Goal: Task Accomplishment & Management: Use online tool/utility

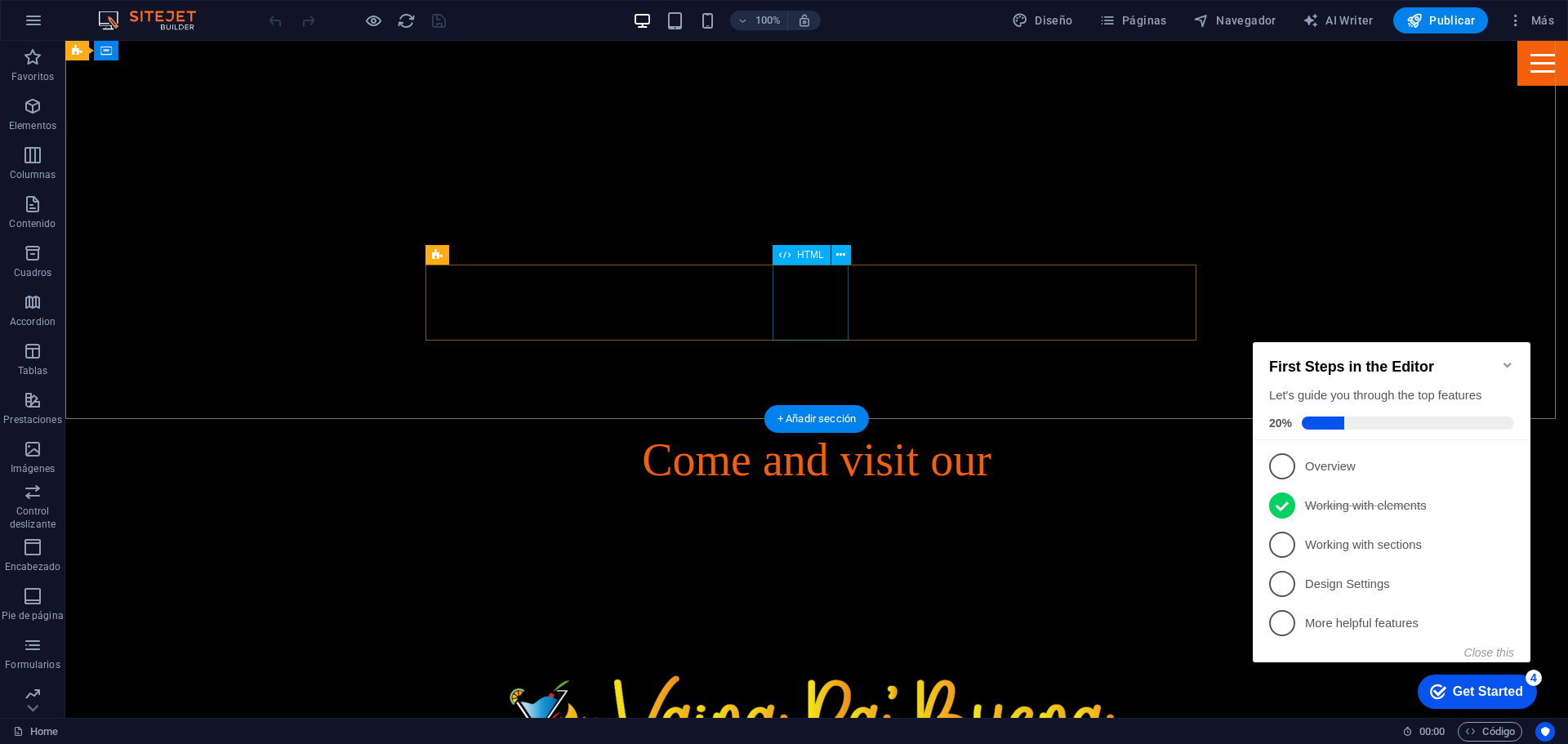
scroll to position [376, 0]
click at [790, 415] on div "+ Añadir sección" at bounding box center [816, 419] width 105 height 27
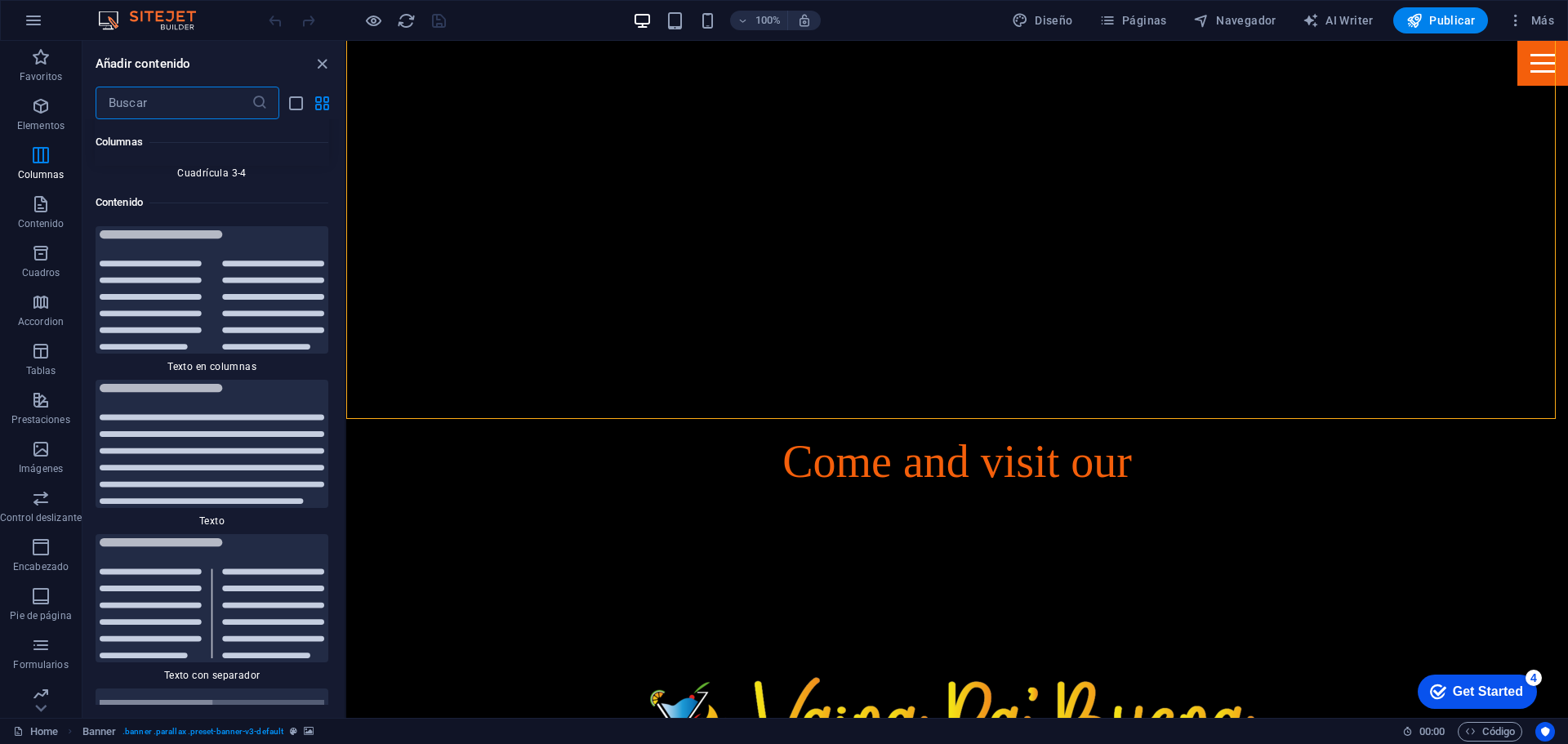
scroll to position [5483, 0]
click at [199, 104] on input "text" at bounding box center [173, 102] width 156 height 32
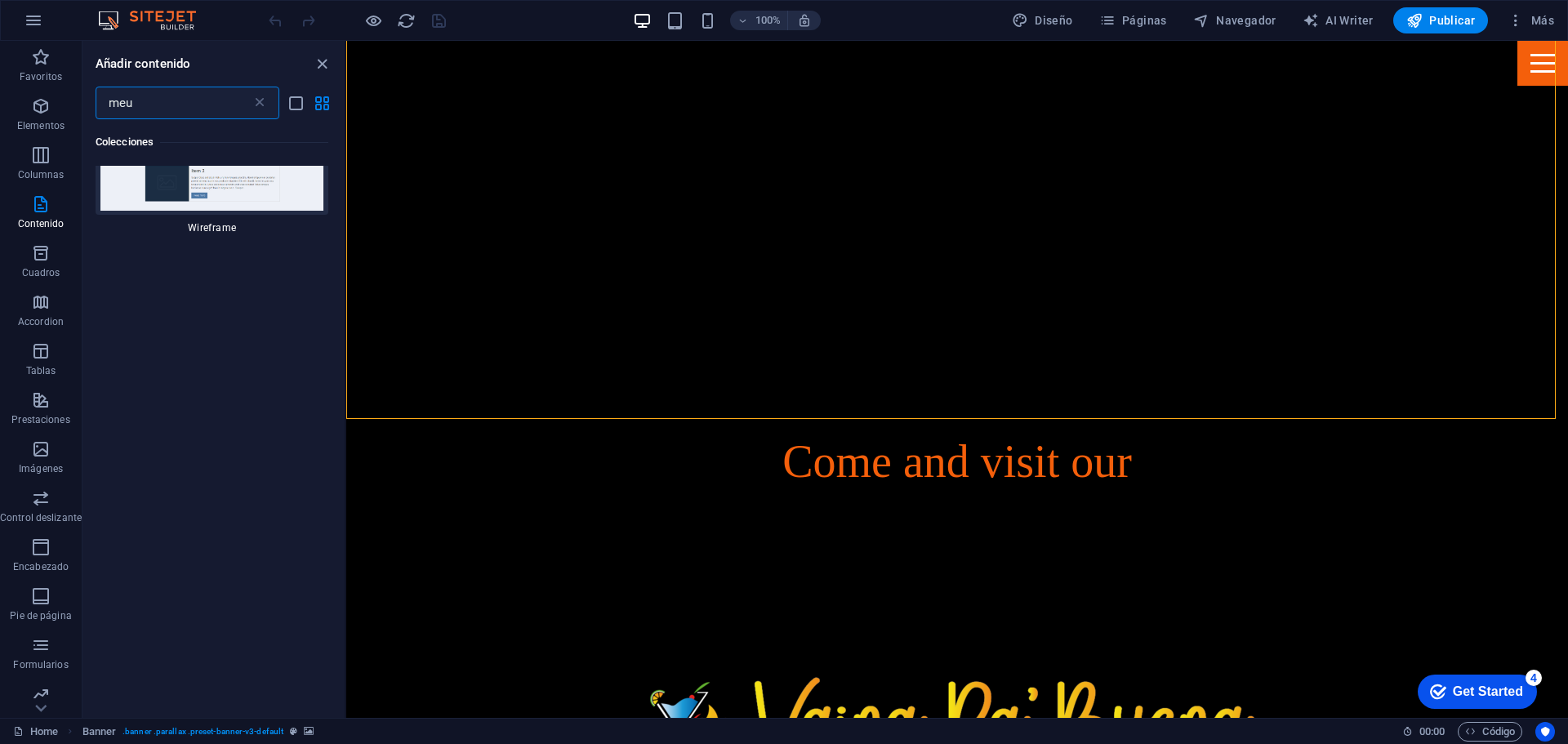
scroll to position [0, 0]
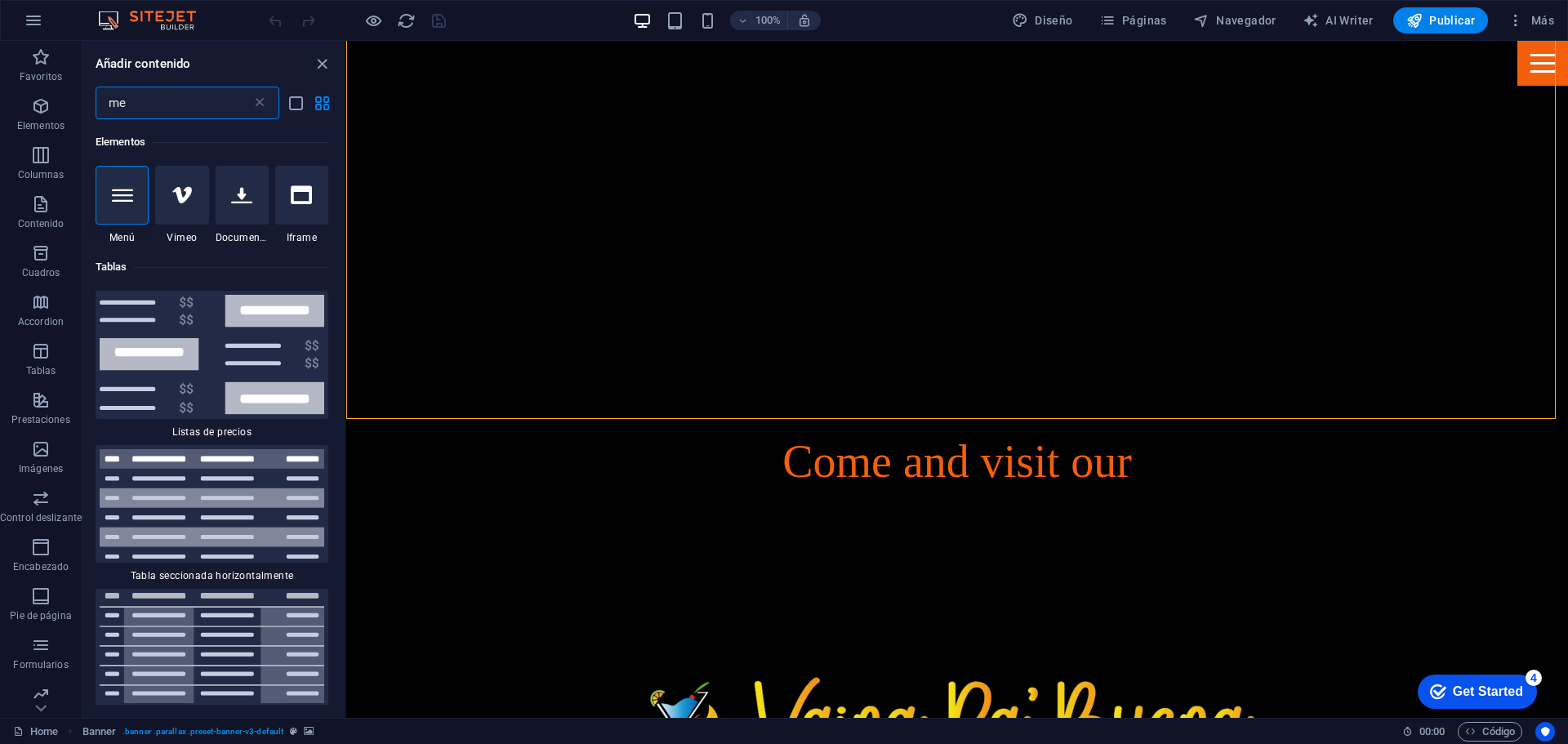
type input "m"
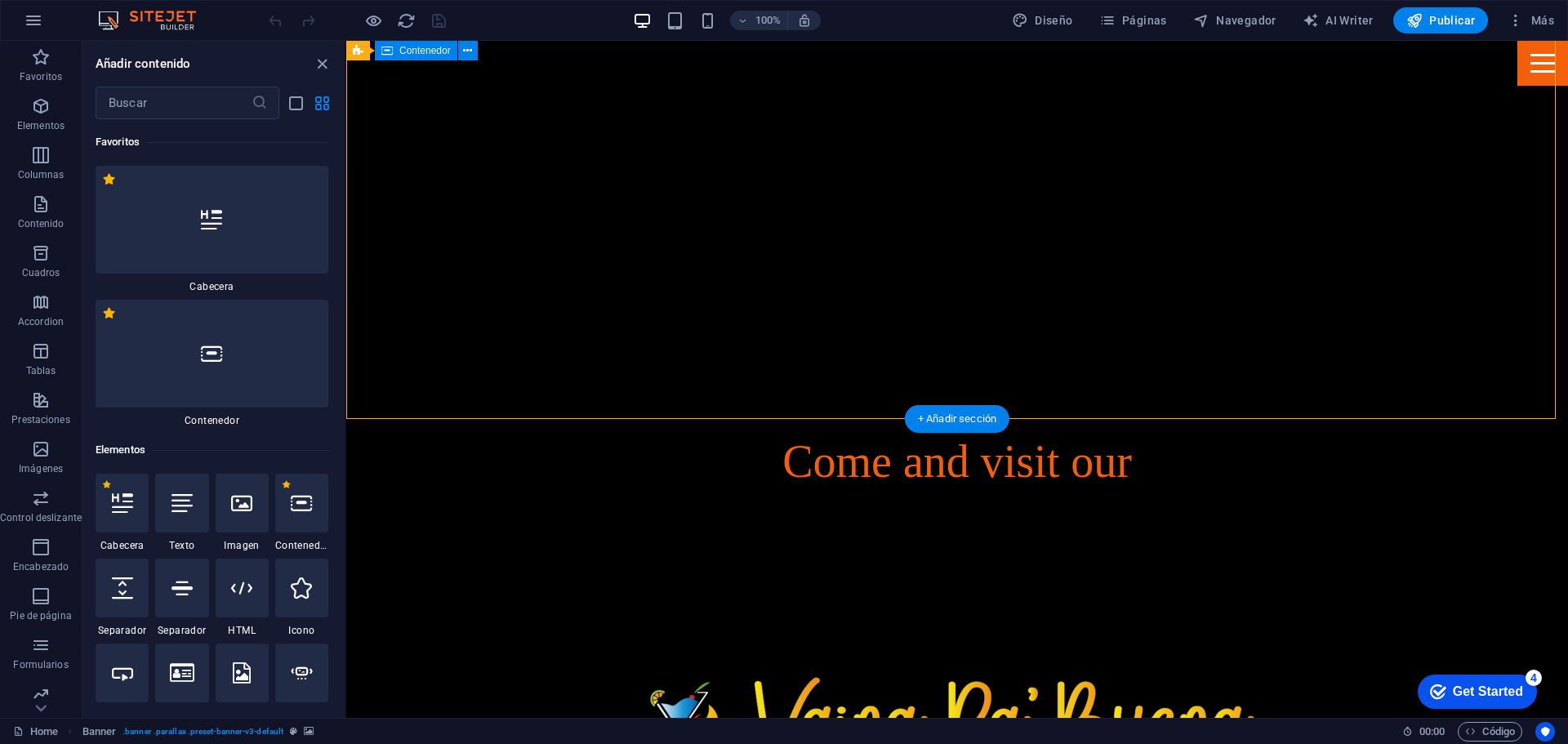
click at [502, 354] on div "Come and visit our" at bounding box center [957, 731] width 1222 height 754
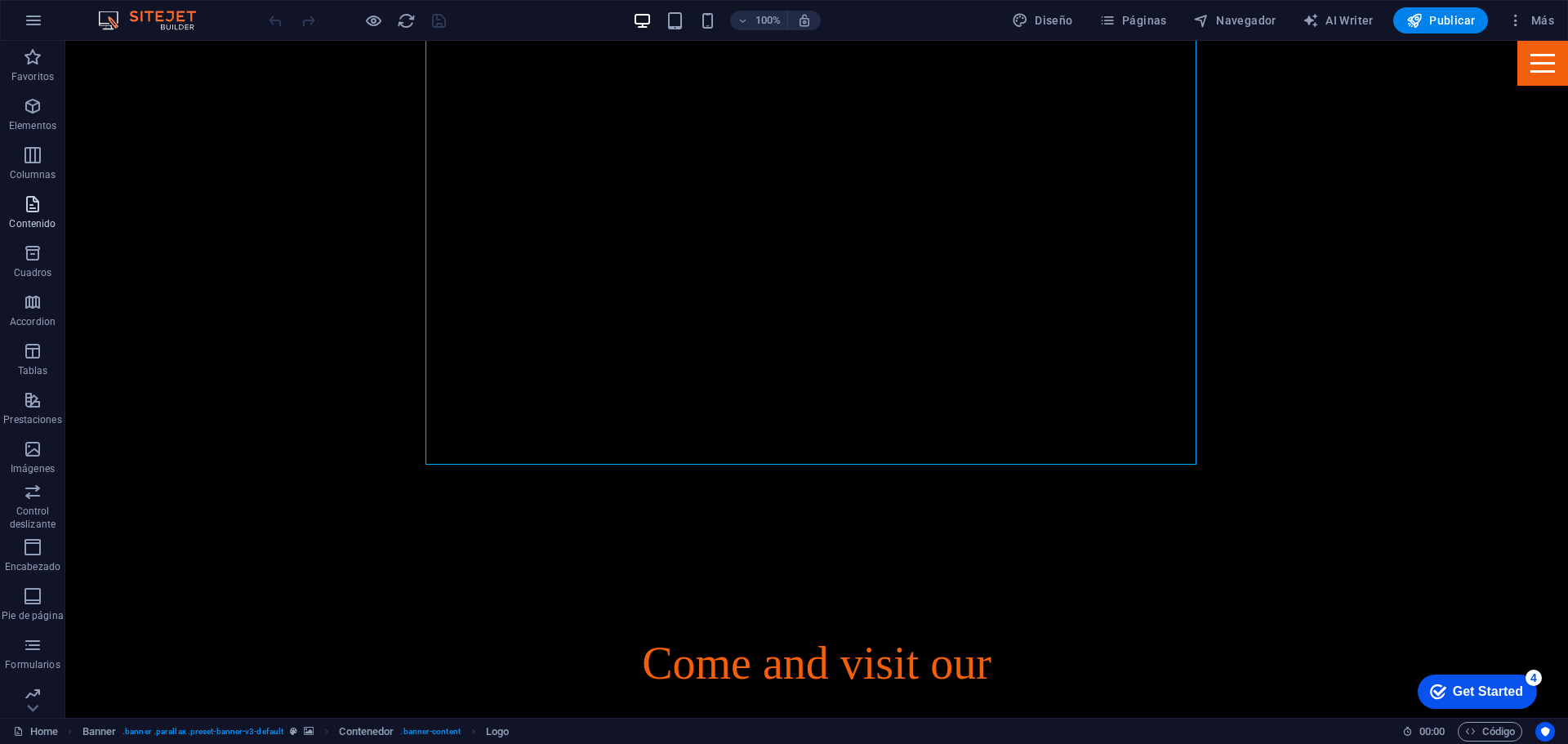
scroll to position [171, 0]
click at [36, 212] on icon "button" at bounding box center [32, 204] width 20 height 20
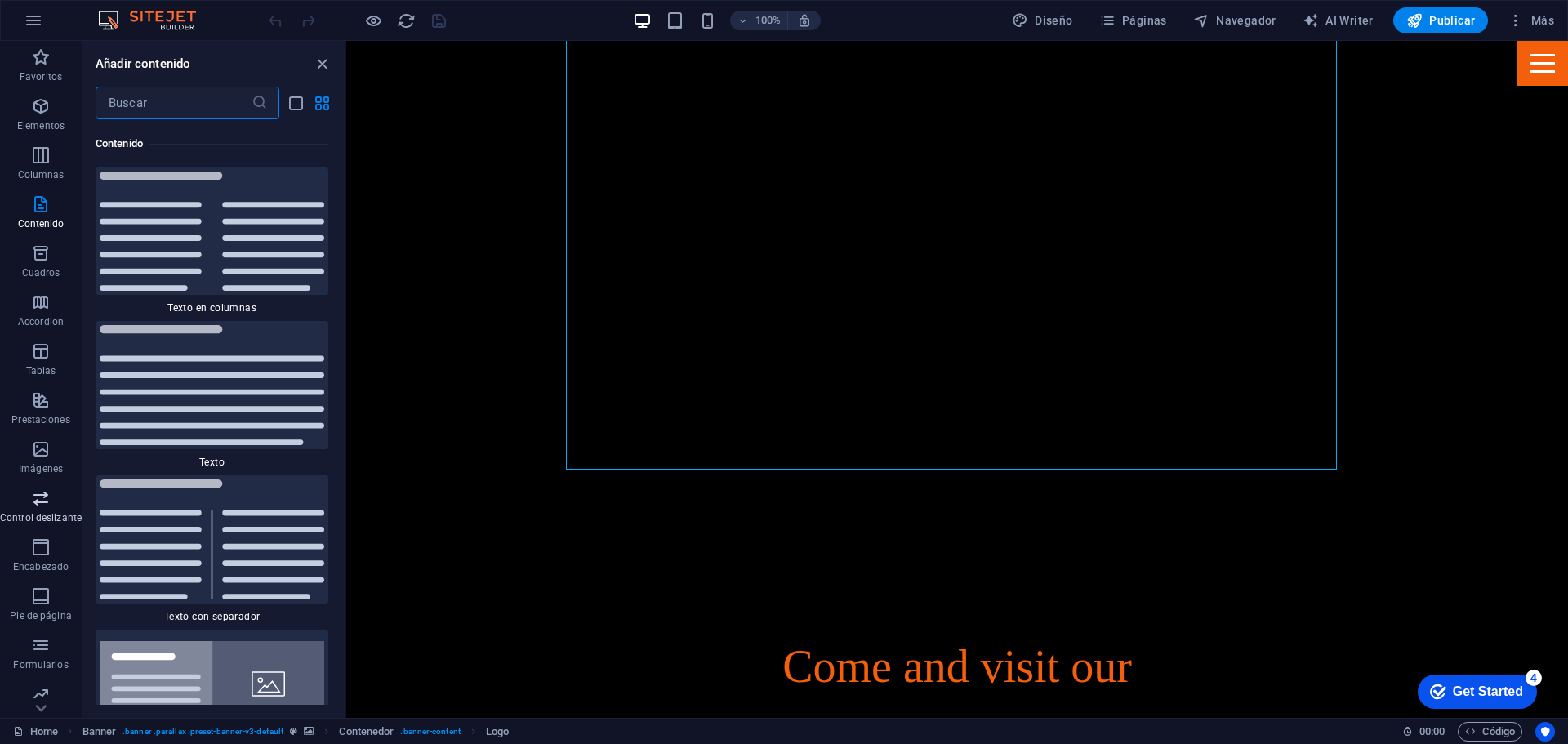
scroll to position [58, 0]
click at [38, 693] on icon "button" at bounding box center [41, 685] width 20 height 20
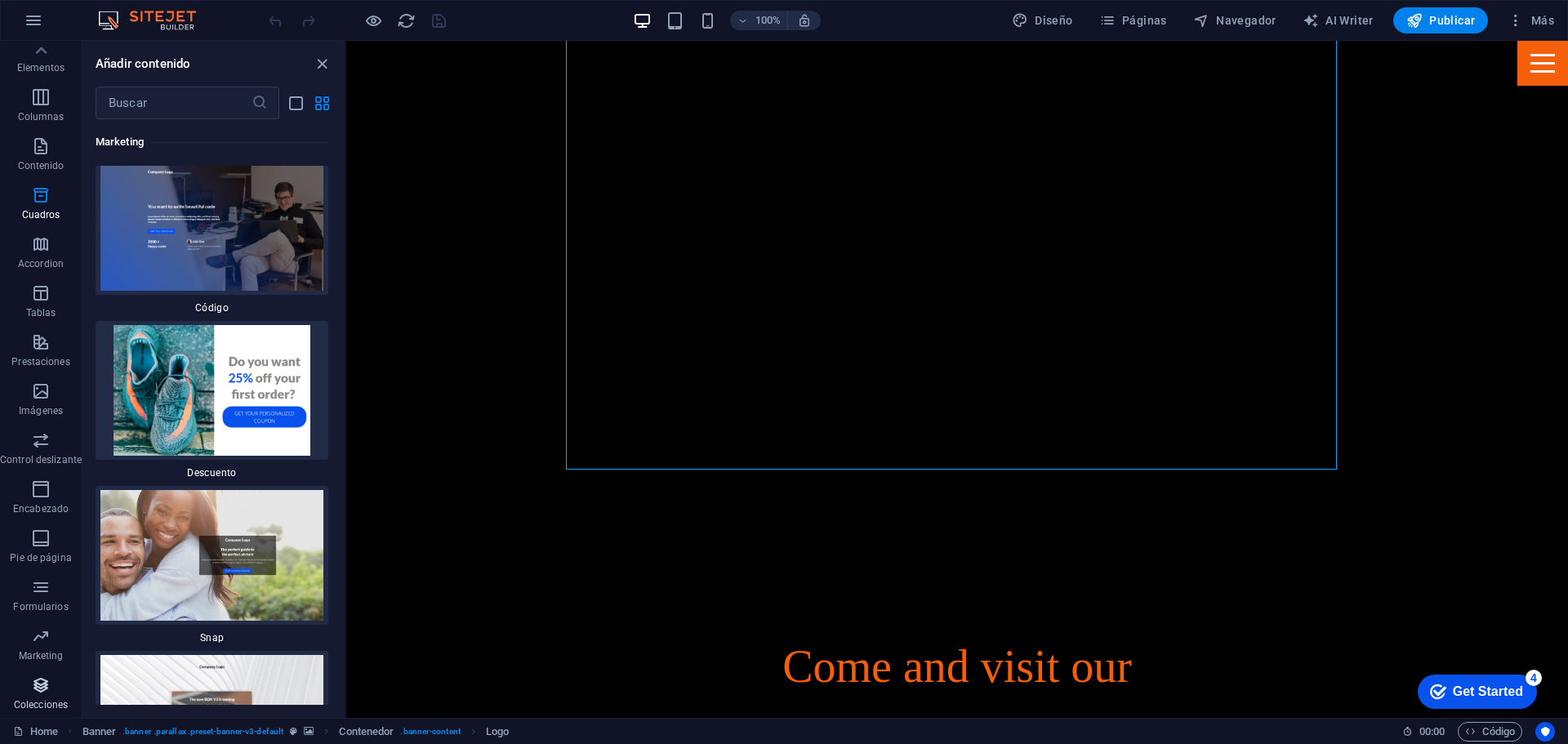
scroll to position [30152, 0]
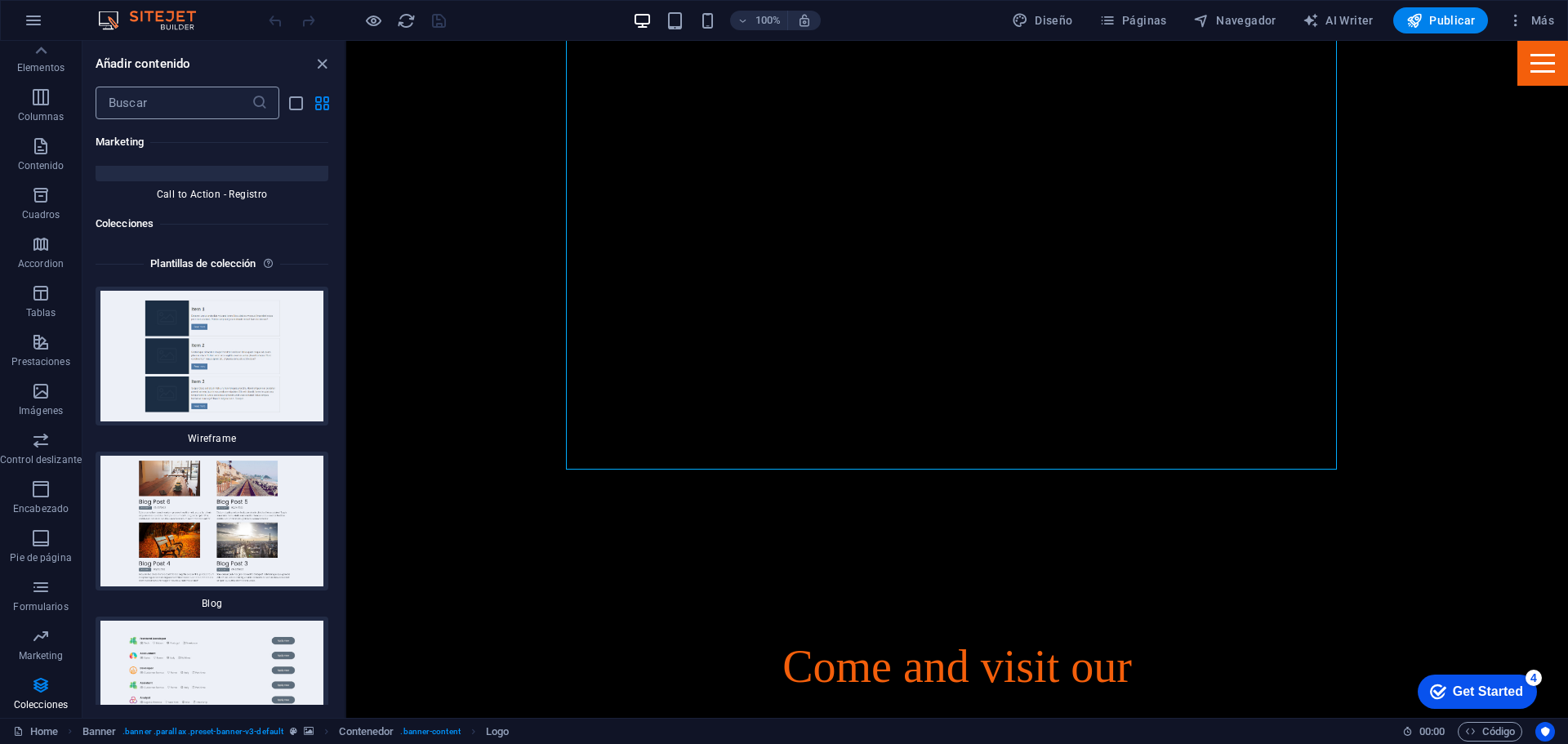
click at [183, 119] on input "text" at bounding box center [173, 102] width 156 height 32
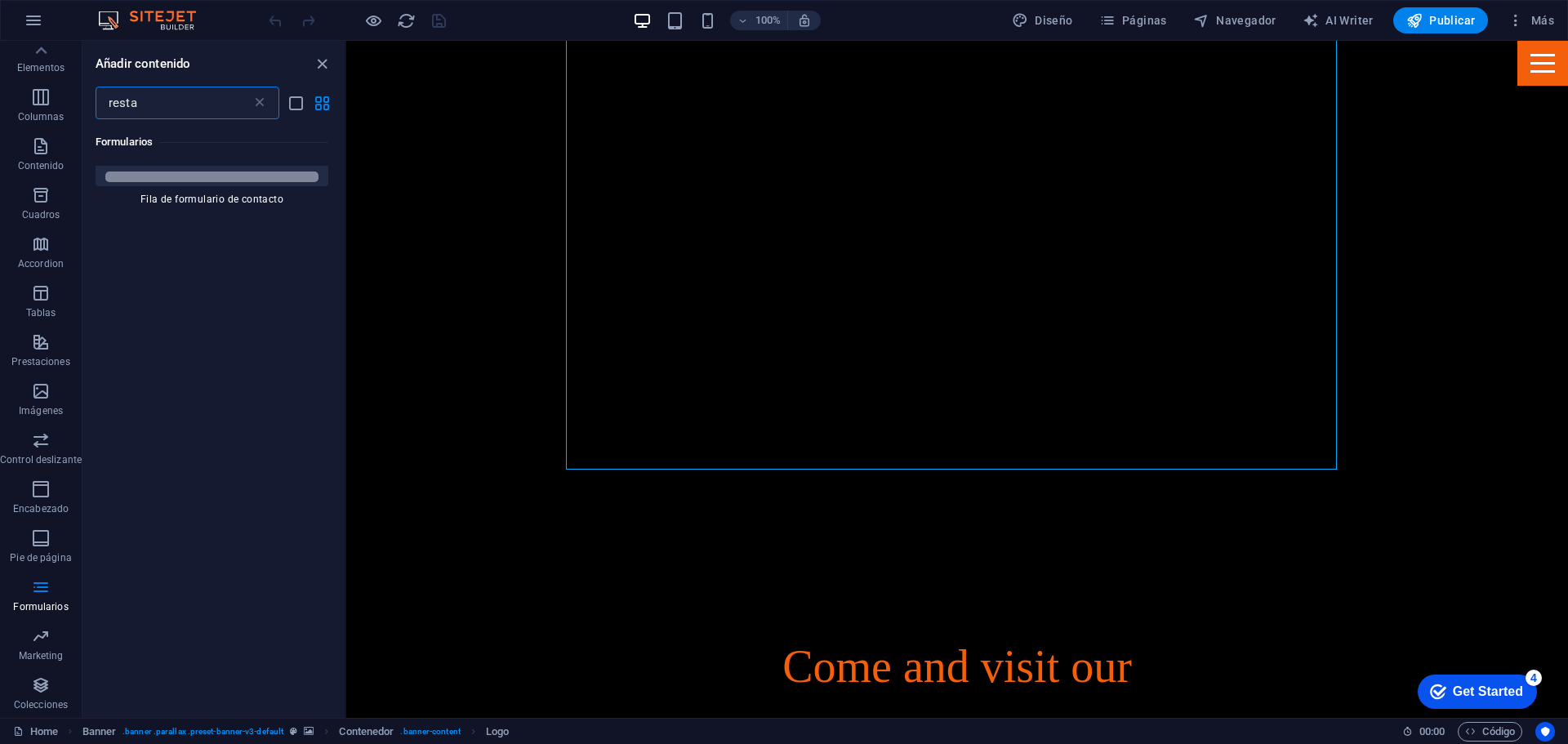
scroll to position [0, 0]
type input "r"
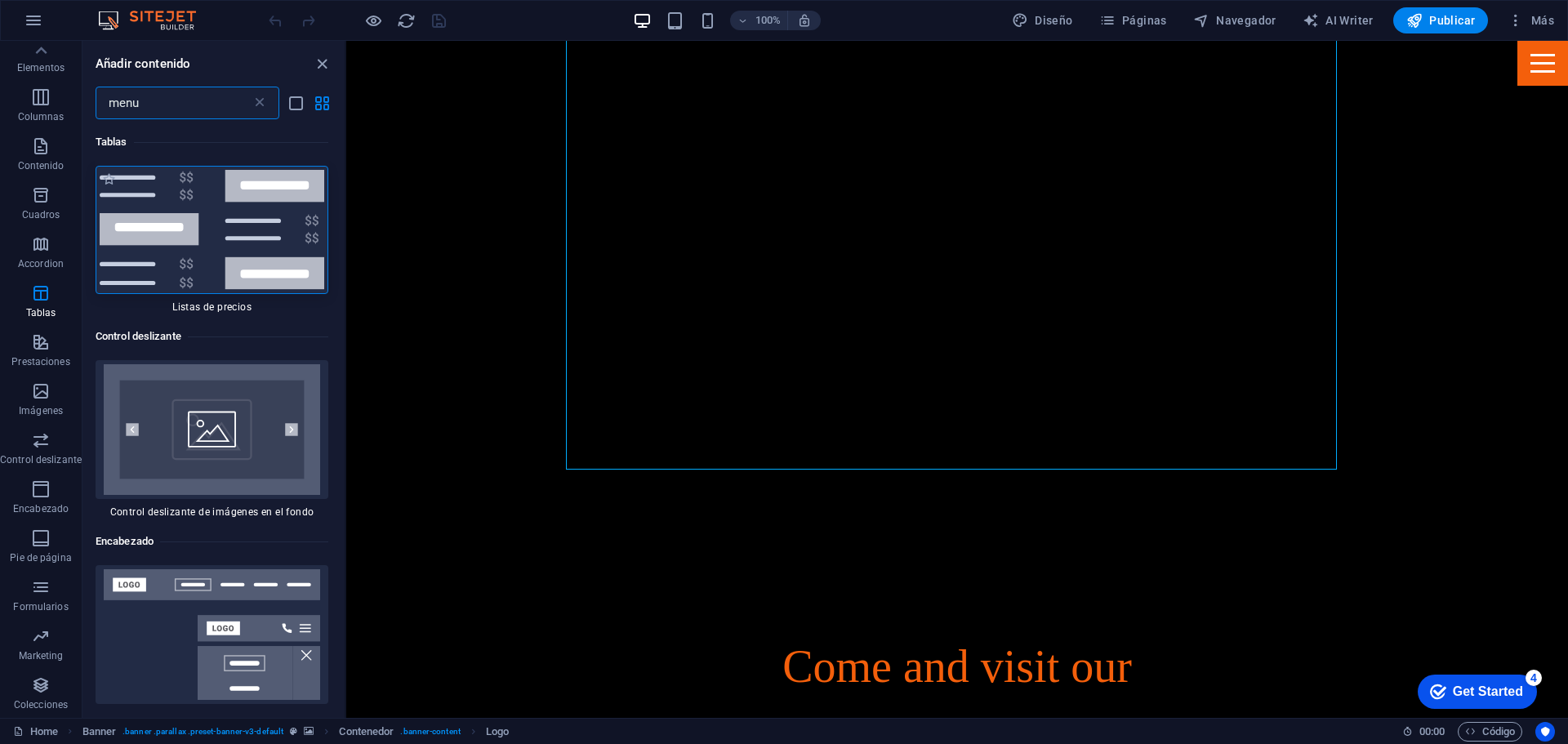
type input "menu"
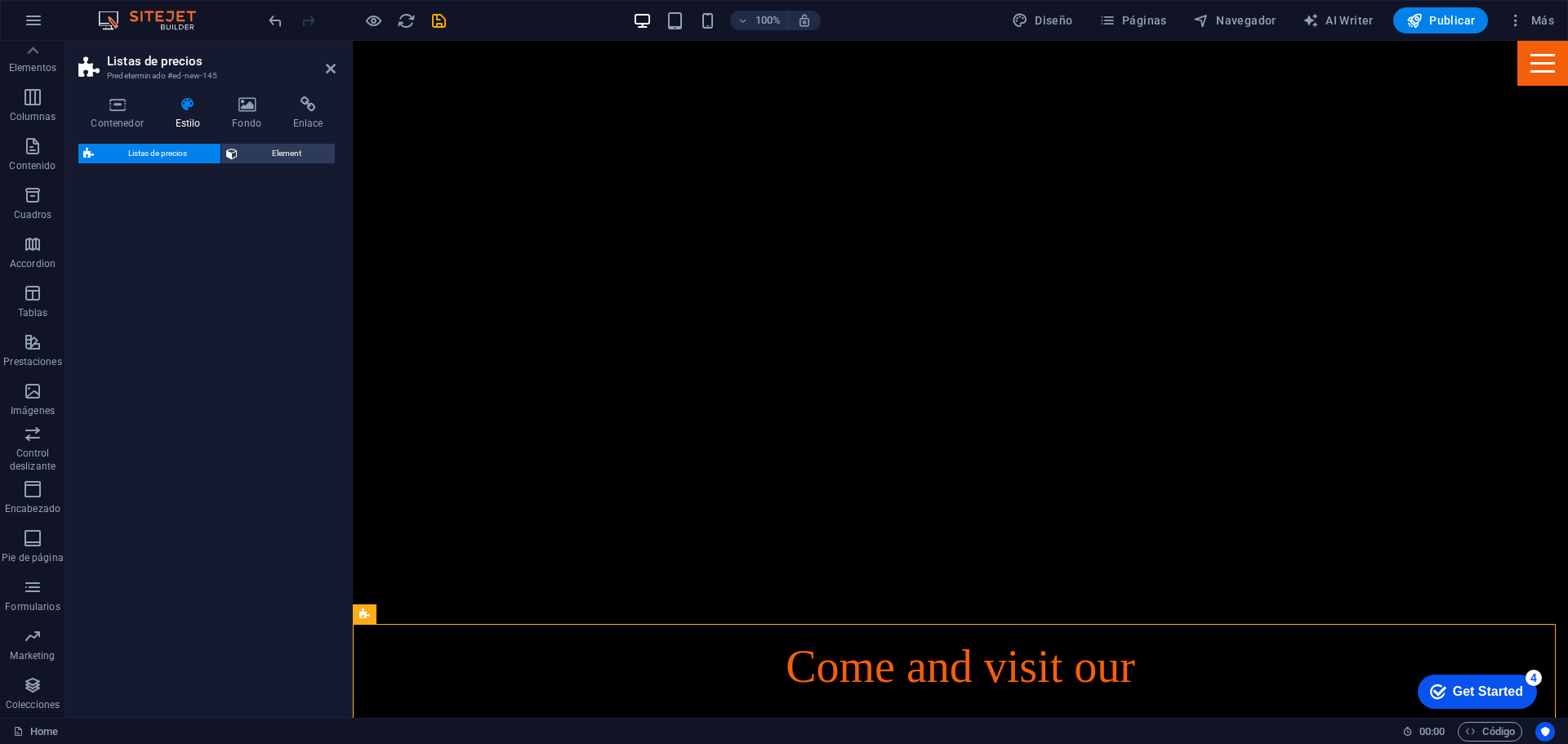
select select "rem"
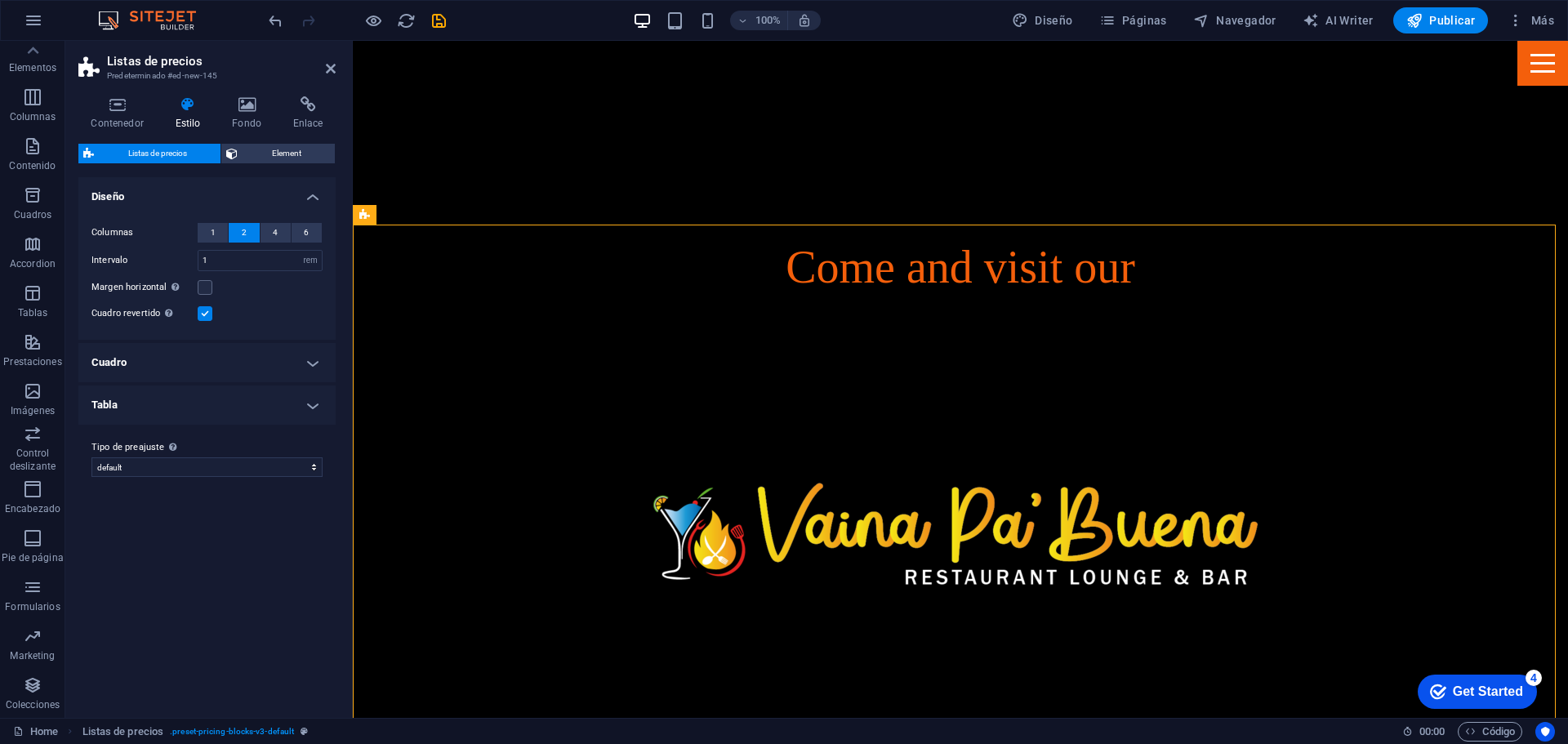
scroll to position [569, 0]
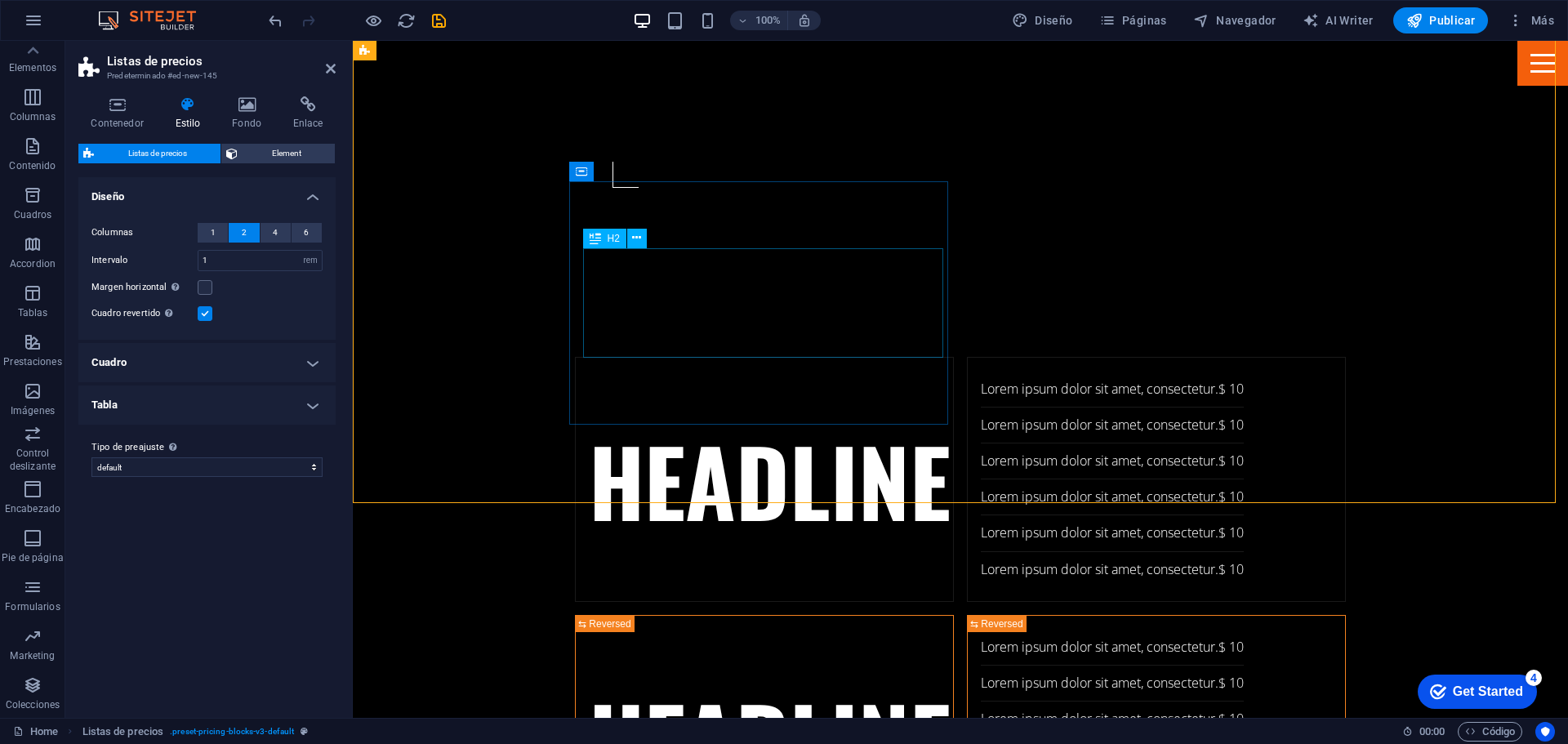
scroll to position [1214, 0]
